Goal: Task Accomplishment & Management: Use online tool/utility

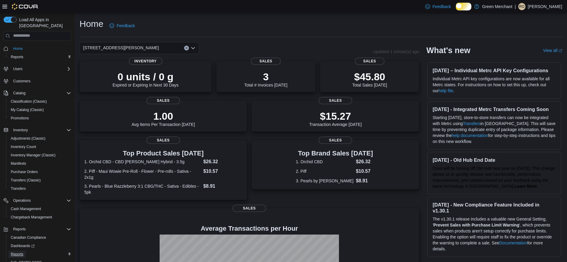
click at [23, 253] on span "Reports" at bounding box center [17, 254] width 13 height 5
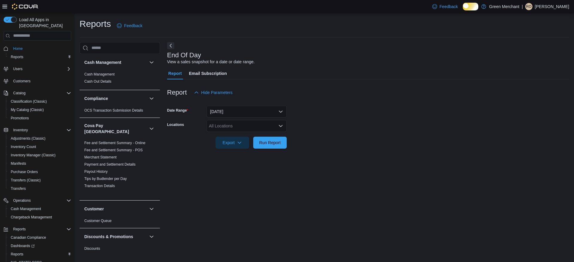
click at [223, 106] on div at bounding box center [368, 102] width 402 height 7
click at [224, 112] on button "[DATE]" at bounding box center [246, 112] width 80 height 12
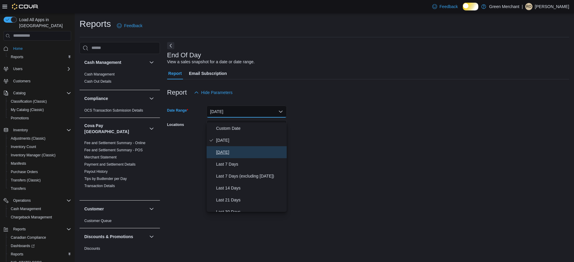
click at [232, 156] on span "[DATE]" at bounding box center [250, 152] width 68 height 7
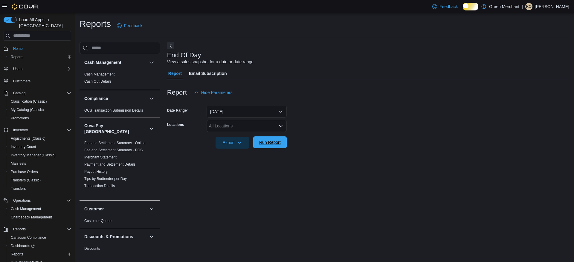
click at [273, 146] on span "Run Report" at bounding box center [270, 143] width 22 height 6
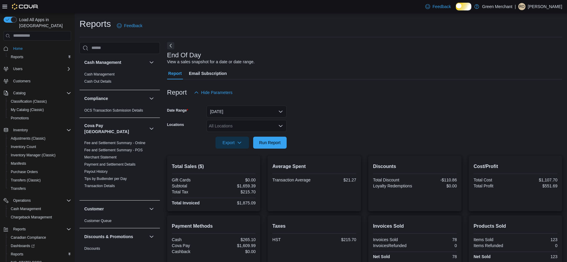
click at [236, 104] on div at bounding box center [364, 102] width 395 height 7
click at [236, 110] on button "[DATE]" at bounding box center [246, 112] width 80 height 12
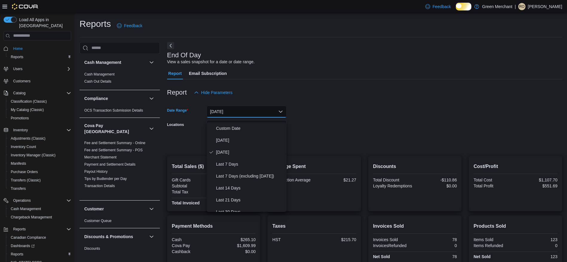
click at [391, 98] on div "Report Hide Parameters" at bounding box center [364, 93] width 395 height 12
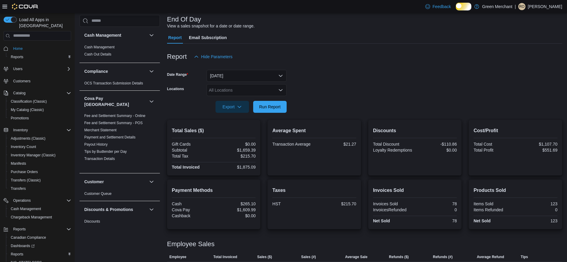
scroll to position [36, 0]
click at [214, 81] on button "[DATE]" at bounding box center [246, 75] width 80 height 12
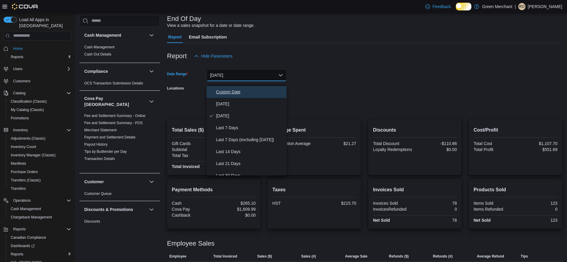
click at [219, 92] on span "Custom Date" at bounding box center [250, 91] width 68 height 7
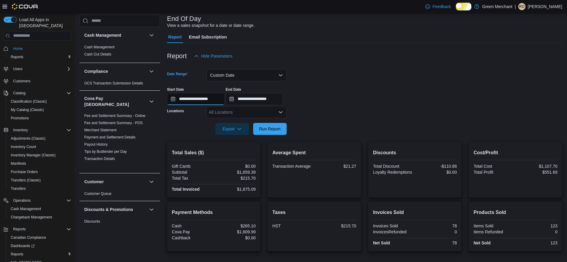
click at [205, 104] on input "**********" at bounding box center [195, 99] width 57 height 12
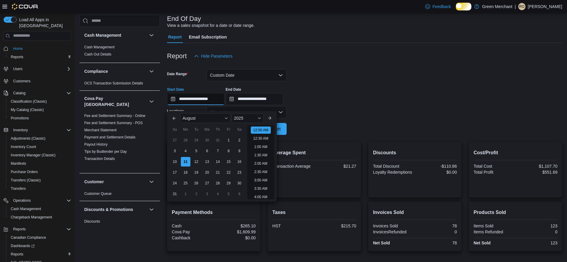
scroll to position [19, 0]
click at [238, 151] on div "9" at bounding box center [239, 151] width 10 height 10
type input "**********"
click at [259, 103] on input "**********" at bounding box center [254, 99] width 57 height 12
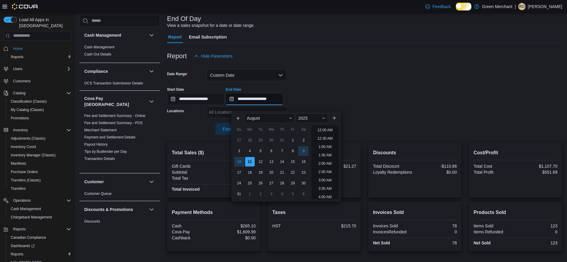
scroll to position [329, 0]
click at [304, 149] on div "9" at bounding box center [303, 151] width 10 height 10
type input "**********"
click at [335, 69] on div at bounding box center [364, 65] width 395 height 7
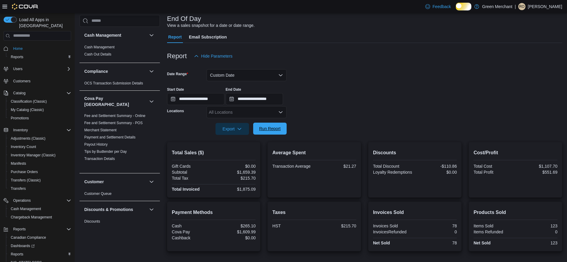
click at [283, 132] on button "Run Report" at bounding box center [269, 129] width 33 height 12
click at [240, 78] on button "Custom Date" at bounding box center [246, 75] width 80 height 12
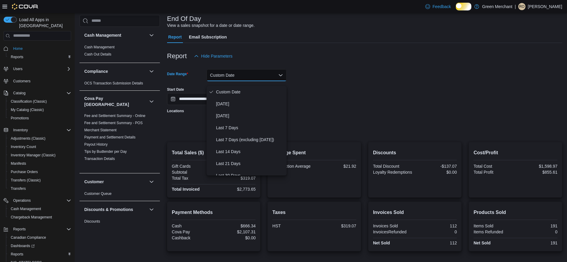
scroll to position [125, 0]
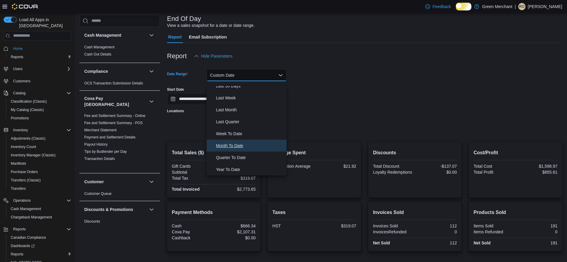
click at [246, 142] on span "Month To Date" at bounding box center [250, 145] width 68 height 7
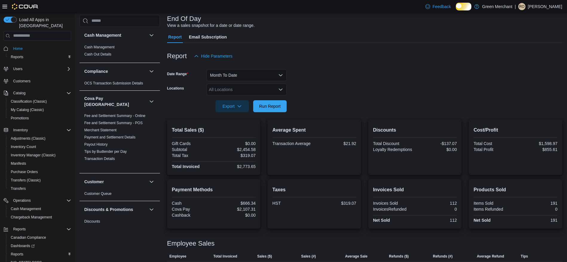
click at [302, 128] on div "Average Spent Transaction Average $21.92" at bounding box center [314, 148] width 94 height 56
click at [269, 112] on span "Run Report" at bounding box center [270, 106] width 26 height 12
click at [376, 100] on div at bounding box center [364, 98] width 395 height 5
